Goal: Task Accomplishment & Management: Manage account settings

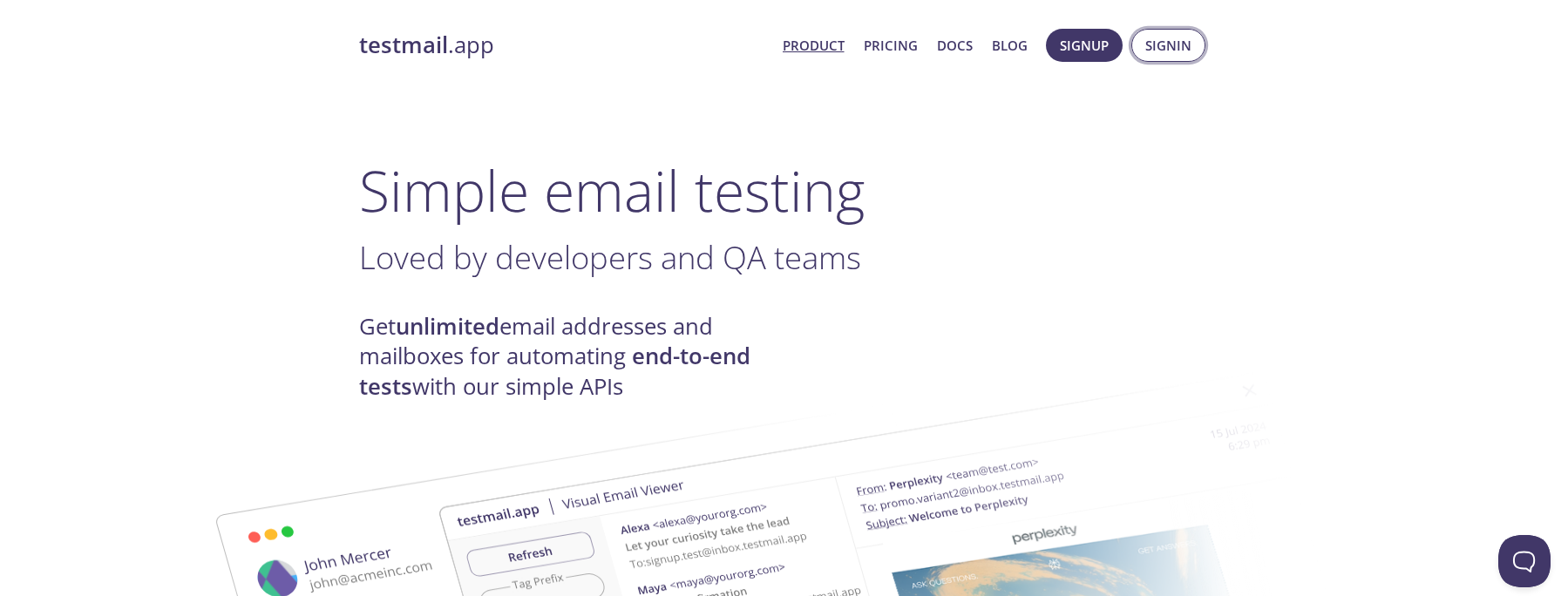
click at [1188, 52] on span "Signin" at bounding box center [1169, 46] width 47 height 22
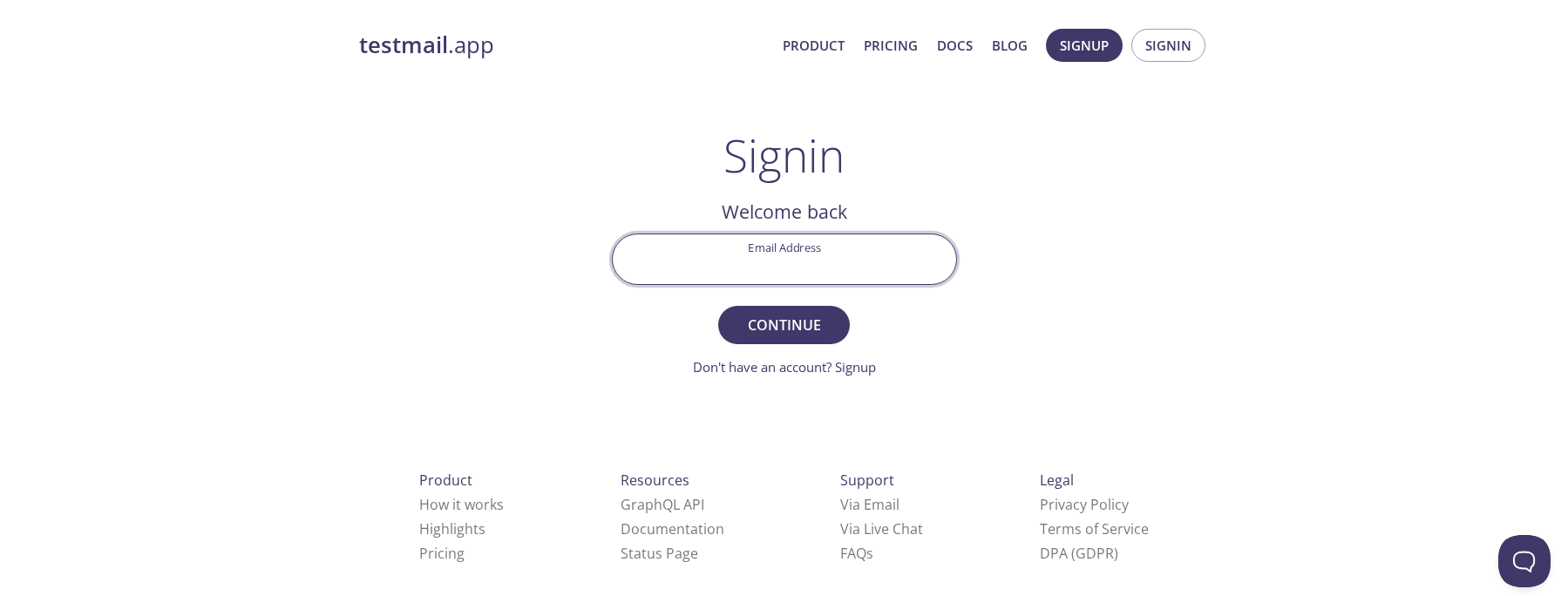
click at [727, 245] on input "Email Address" at bounding box center [784, 258] width 343 height 49
paste input "sean@qa-resources.com"
type input "sean@qa-resources.com"
click at [779, 326] on span "Continue" at bounding box center [784, 324] width 92 height 24
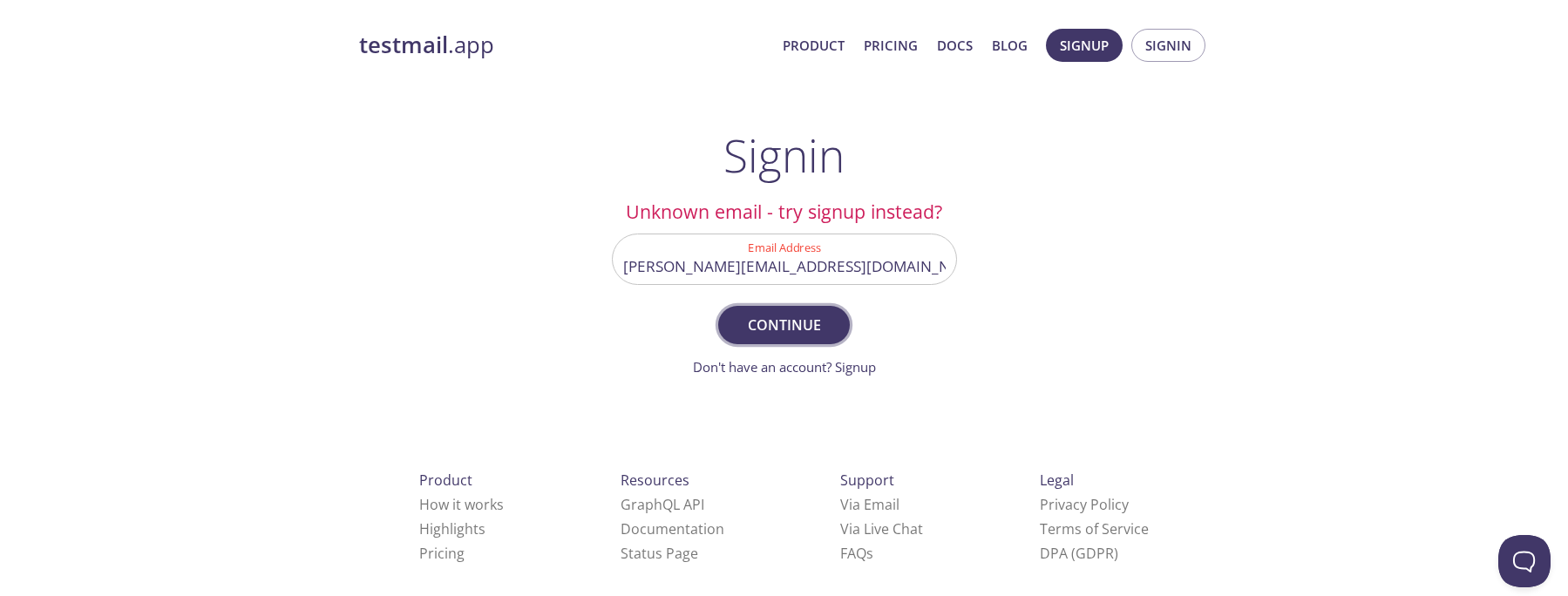
click at [773, 324] on span "Continue" at bounding box center [784, 324] width 92 height 24
